Goal: Find specific page/section: Find specific page/section

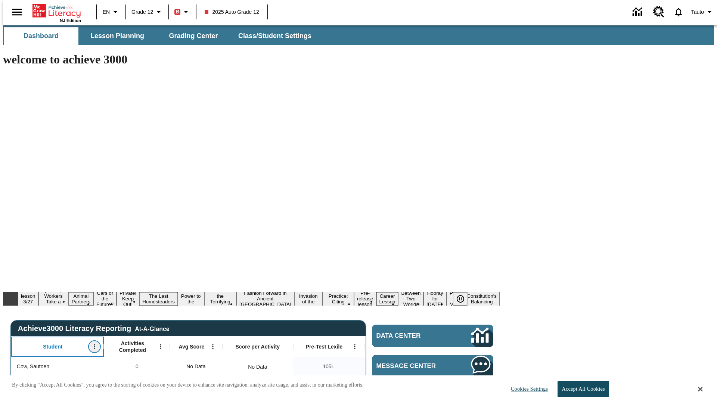
click at [94, 345] on icon "Open Menu" at bounding box center [94, 347] width 1 height 5
click at [14, 223] on icon at bounding box center [14, 223] width 5 height 5
click at [94, 345] on icon "Student, Open Menu," at bounding box center [94, 347] width 1 height 5
click at [14, 223] on icon at bounding box center [14, 223] width 5 height 5
click at [160, 345] on icon "Open Menu" at bounding box center [160, 347] width 1 height 5
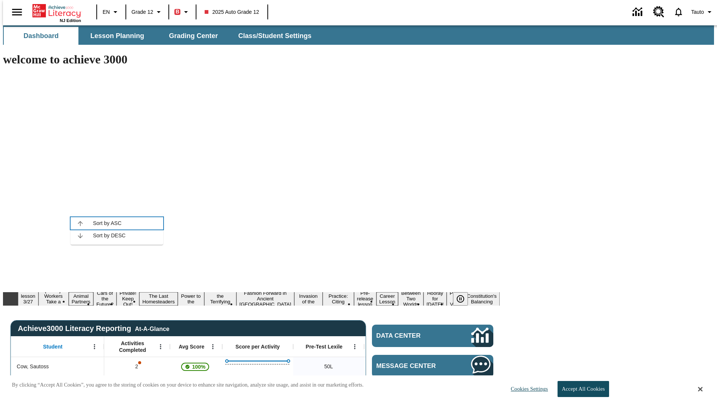
click at [80, 223] on icon at bounding box center [80, 223] width 5 height 5
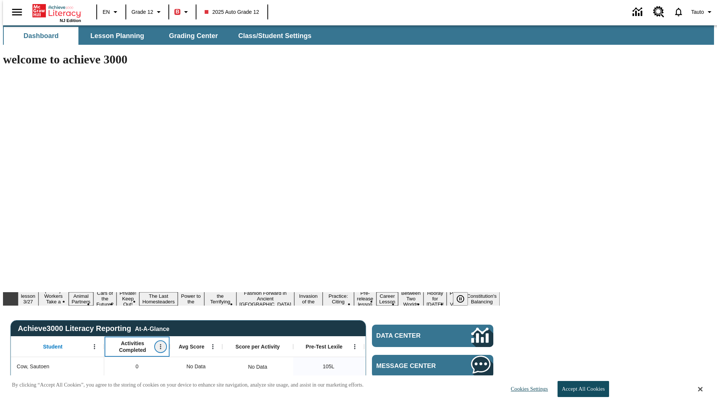
click at [160, 345] on icon "Activities Completed, Open Menu," at bounding box center [160, 347] width 1 height 5
click at [80, 223] on icon at bounding box center [80, 223] width 5 height 5
click at [212, 345] on icon "Open Menu" at bounding box center [212, 347] width 1 height 5
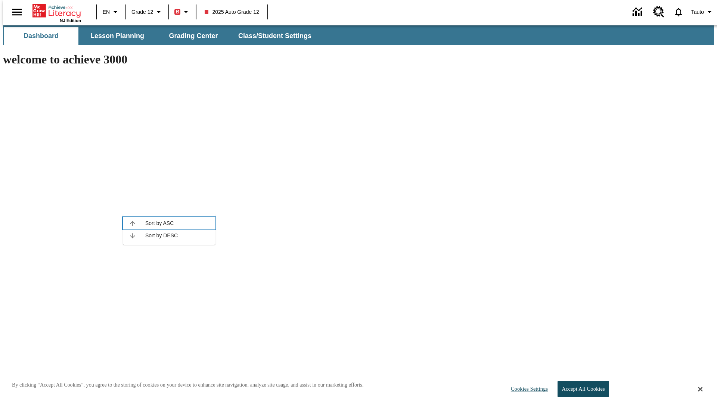
click at [133, 223] on icon at bounding box center [132, 223] width 5 height 5
